Goal: Find specific fact

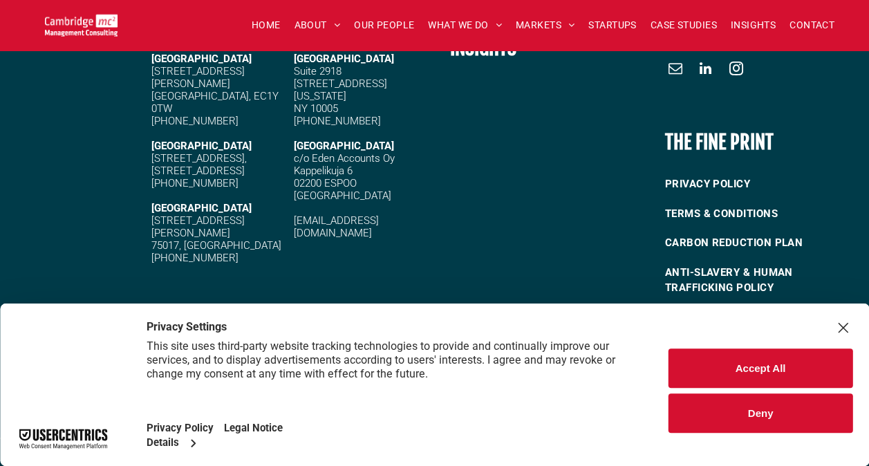
click at [721, 360] on button "Accept All" at bounding box center [761, 368] width 184 height 39
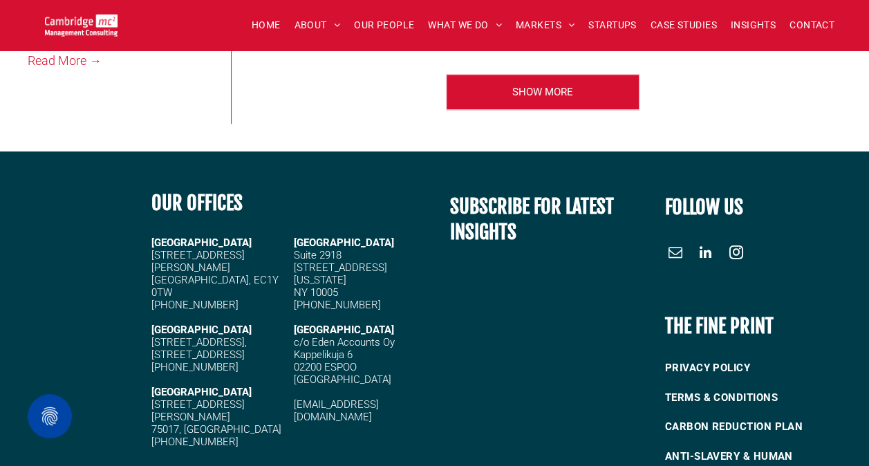
scroll to position [3538, 0]
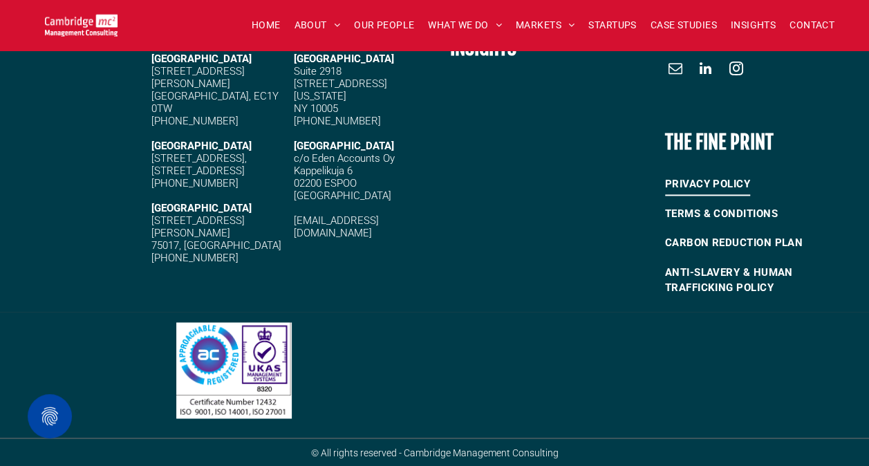
click at [688, 180] on span "PRIVACY POLICY" at bounding box center [707, 184] width 85 height 23
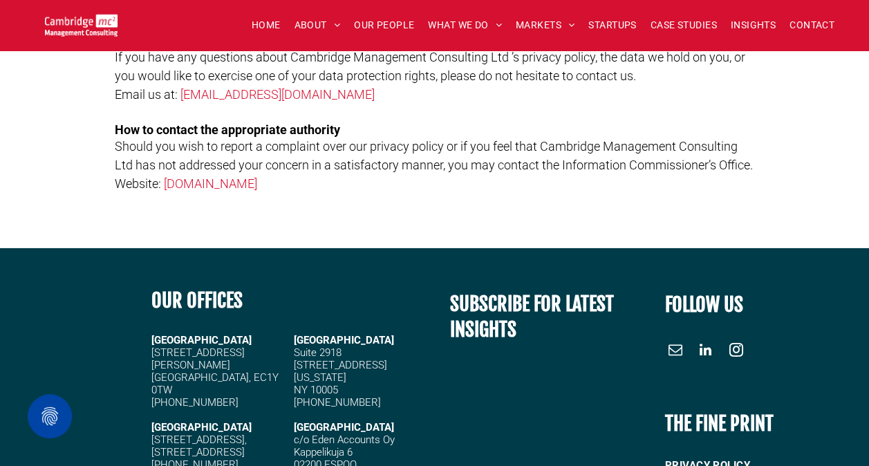
scroll to position [2420, 0]
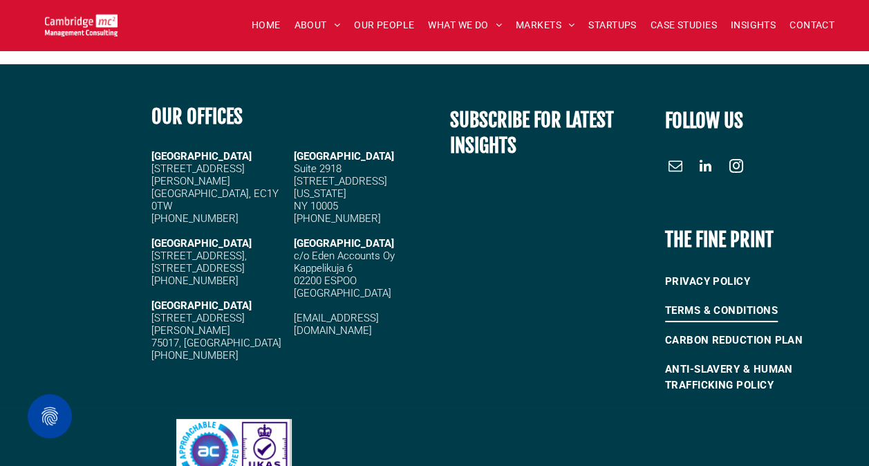
click at [713, 302] on span "TERMS & CONDITIONS" at bounding box center [721, 311] width 113 height 23
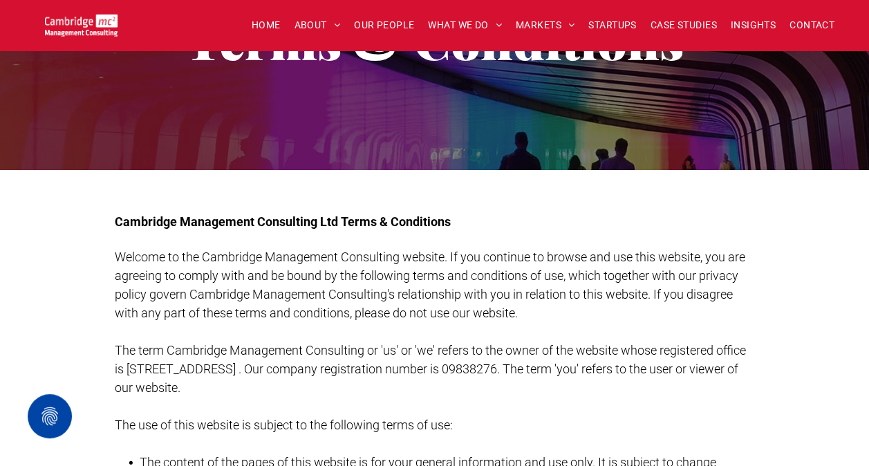
scroll to position [184, 0]
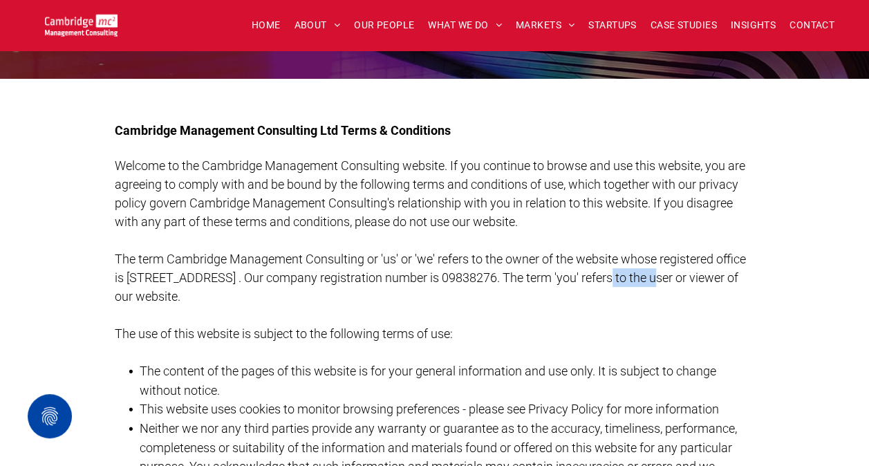
drag, startPoint x: 610, startPoint y: 277, endPoint x: 664, endPoint y: 274, distance: 54.0
click at [664, 274] on span "The term Cambridge Management Consulting or 'us' or 'we' refers to the owner of…" at bounding box center [431, 278] width 632 height 52
copy span "09838276"
